Goal: Task Accomplishment & Management: Use online tool/utility

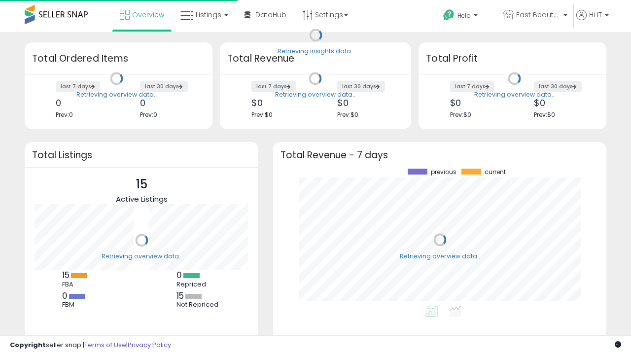
scroll to position [137, 314]
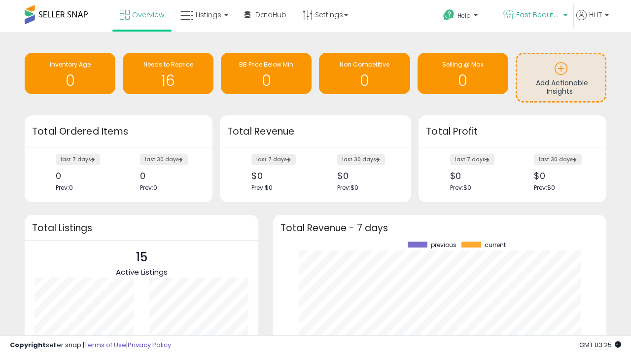
click at [534, 16] on span "Fast Beauty ([GEOGRAPHIC_DATA])" at bounding box center [538, 15] width 44 height 10
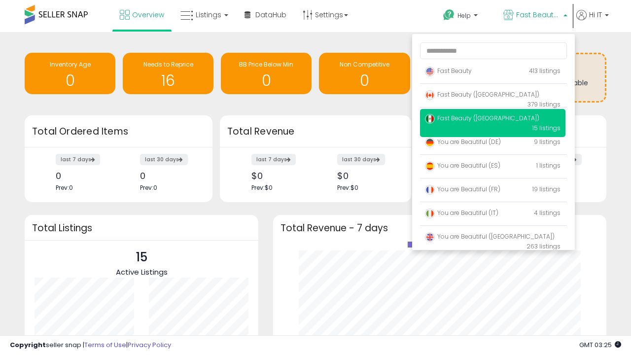
click at [493, 96] on span "Fast Beauty ([GEOGRAPHIC_DATA])" at bounding box center [482, 94] width 114 height 8
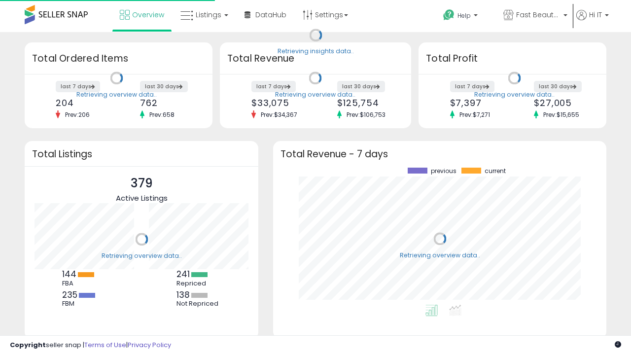
scroll to position [137, 314]
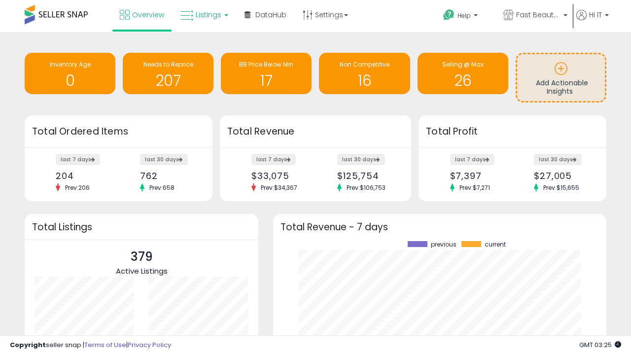
click at [203, 15] on span "Listings" at bounding box center [209, 15] width 26 height 10
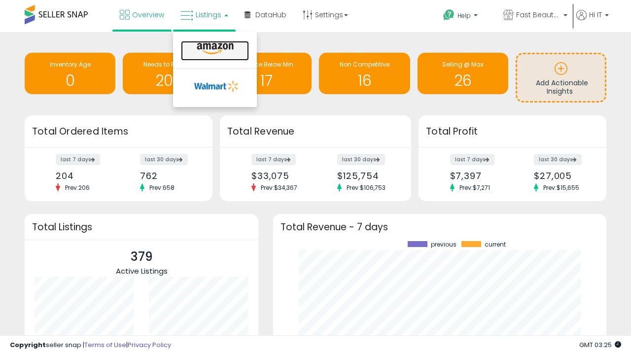
click at [214, 49] on icon at bounding box center [215, 48] width 43 height 13
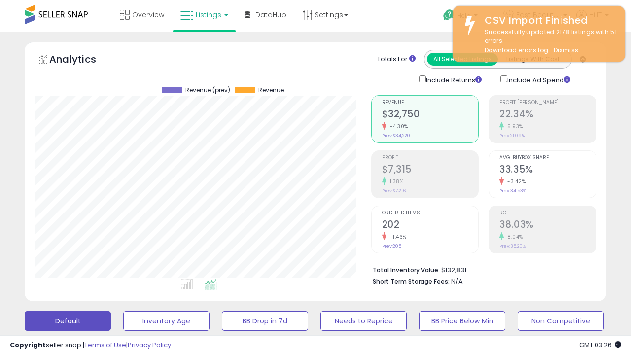
scroll to position [202, 336]
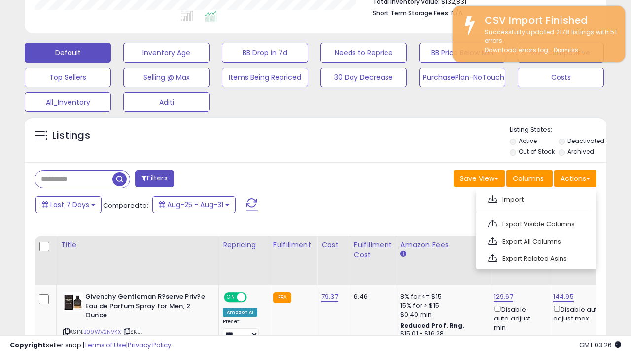
click at [493, 198] on span at bounding box center [492, 198] width 9 height 7
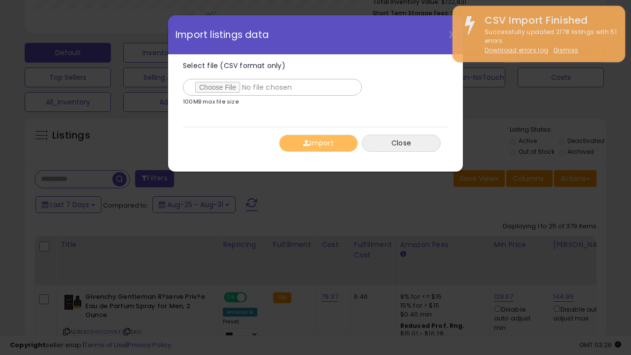
type input "**********"
click at [318, 143] on button "Import" at bounding box center [318, 143] width 79 height 17
